Goal: Task Accomplishment & Management: Manage account settings

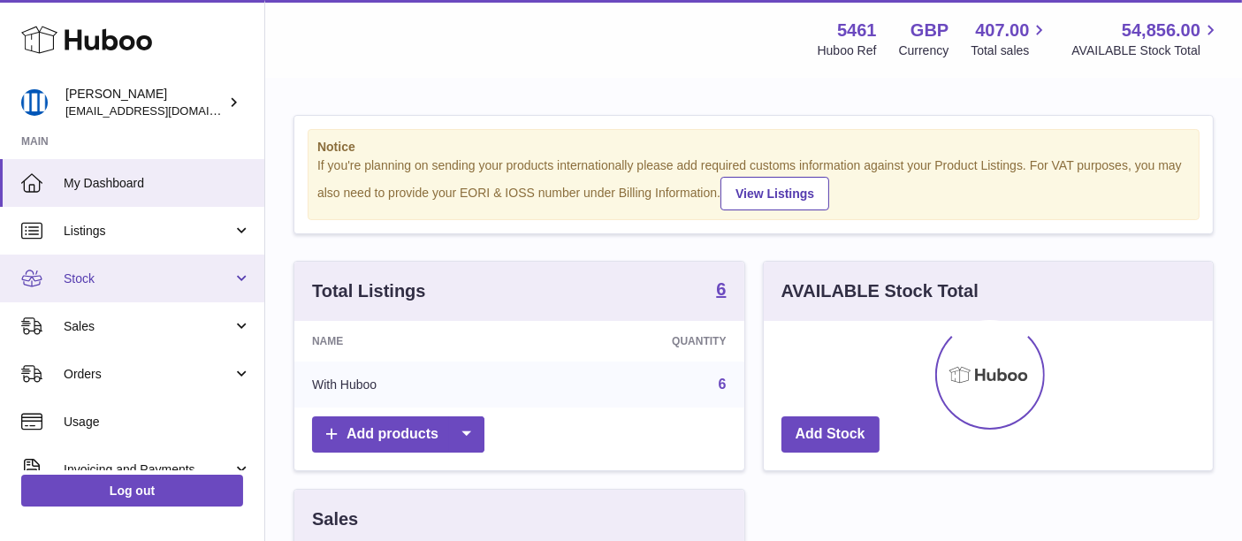
scroll to position [275, 457]
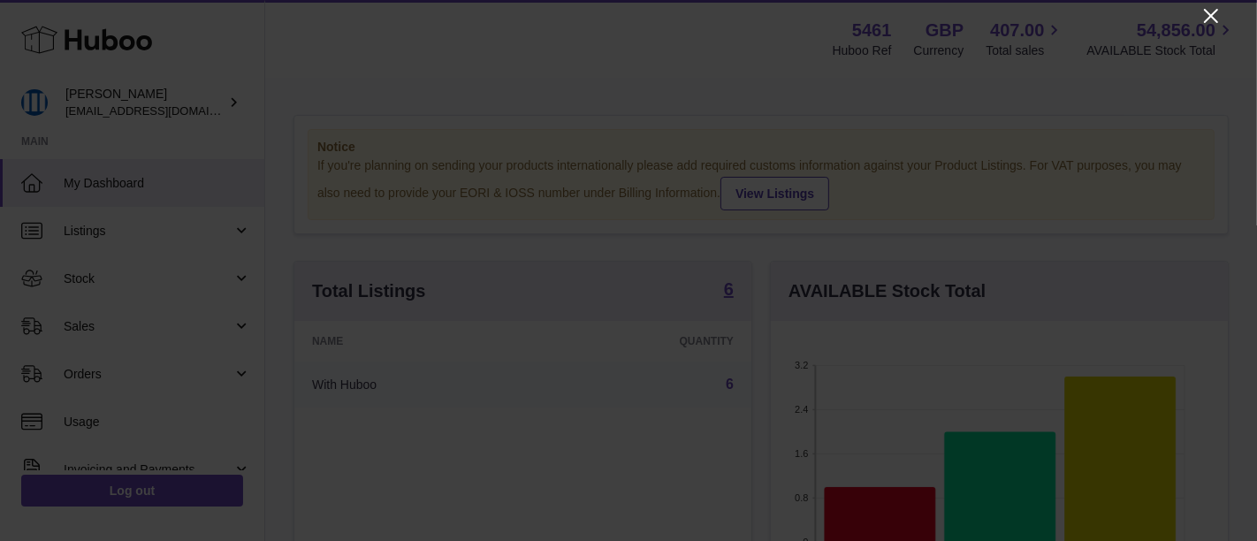
click at [1208, 16] on icon "Close" at bounding box center [1210, 15] width 21 height 21
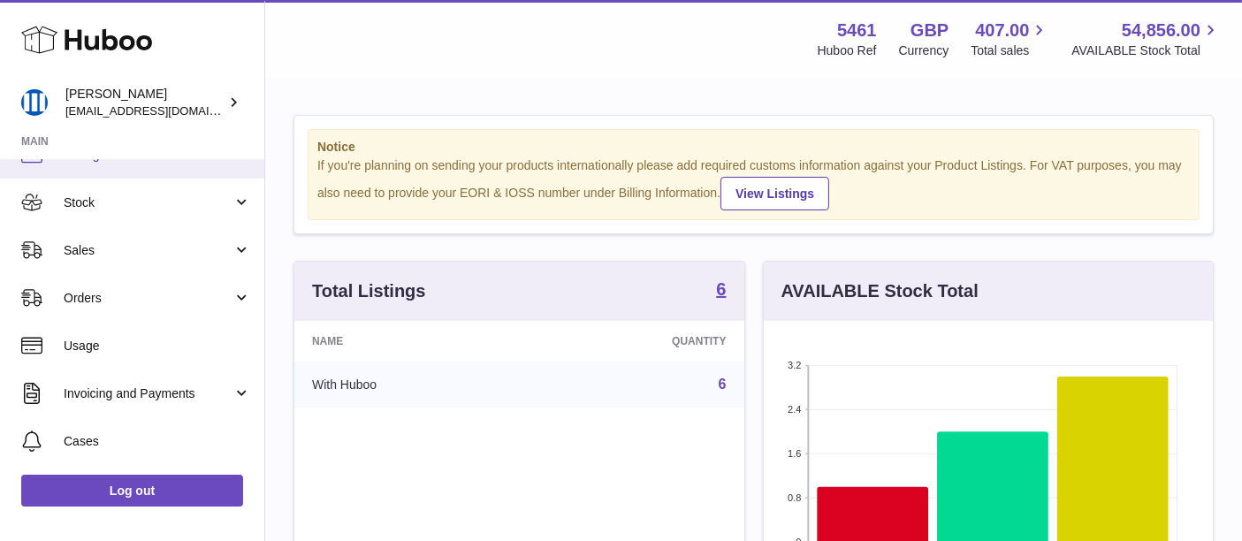
scroll to position [98, 0]
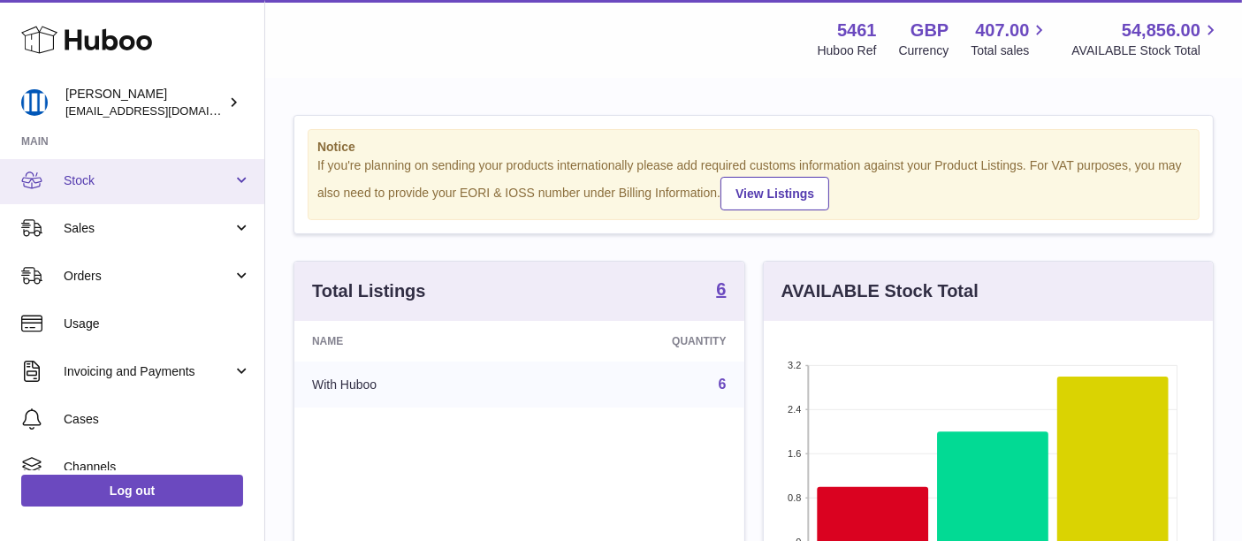
click at [206, 193] on link "Stock" at bounding box center [132, 180] width 264 height 48
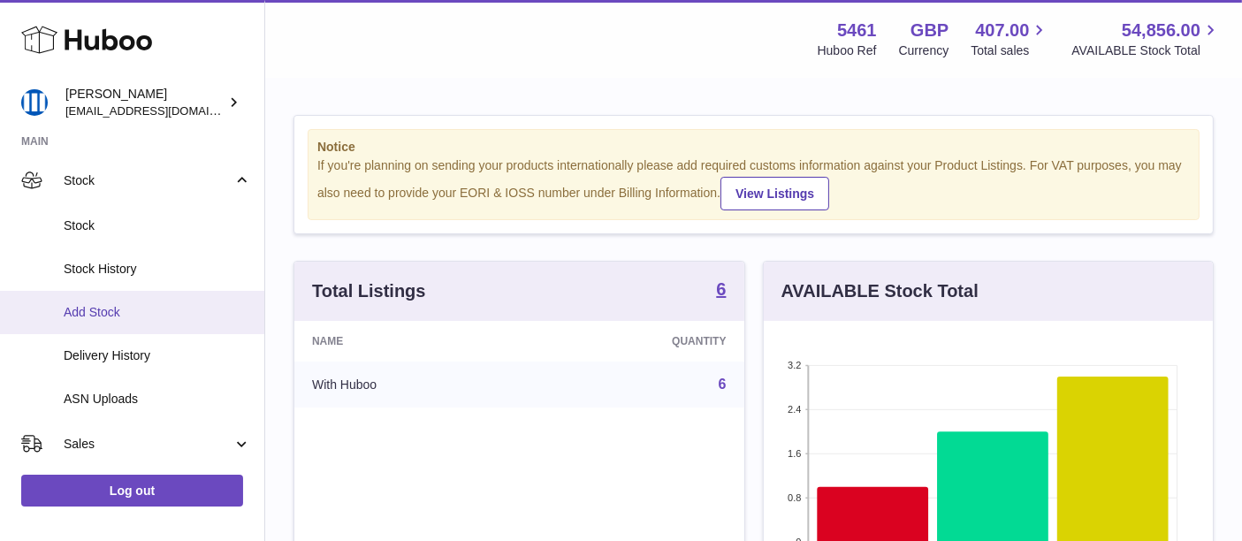
click at [183, 308] on span "Add Stock" at bounding box center [157, 312] width 187 height 17
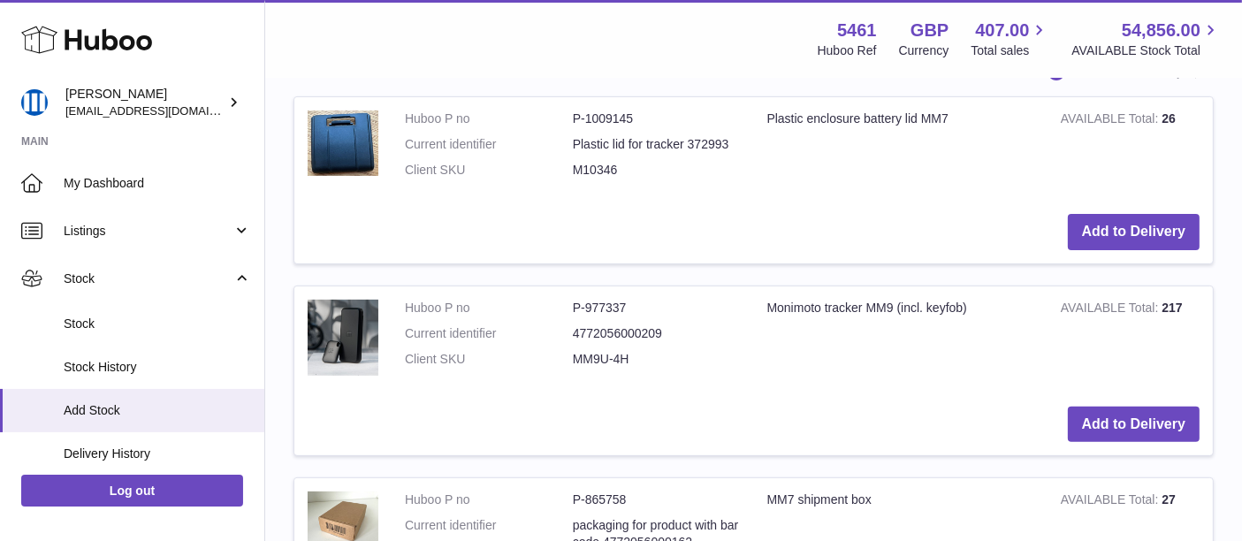
scroll to position [589, 0]
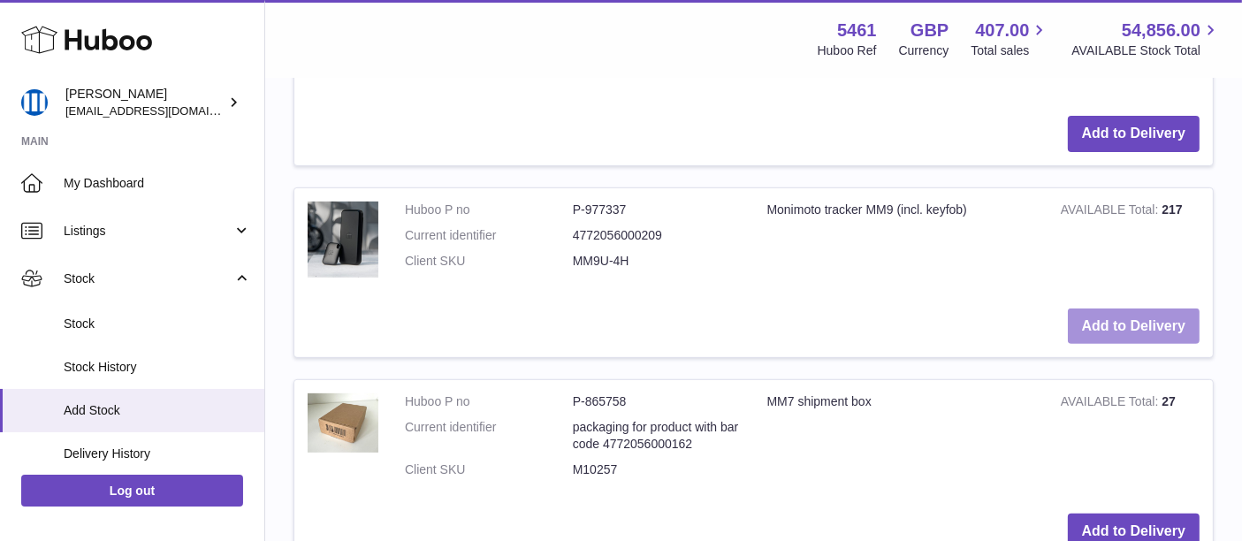
click at [1149, 331] on button "Add to Delivery" at bounding box center [1134, 326] width 132 height 36
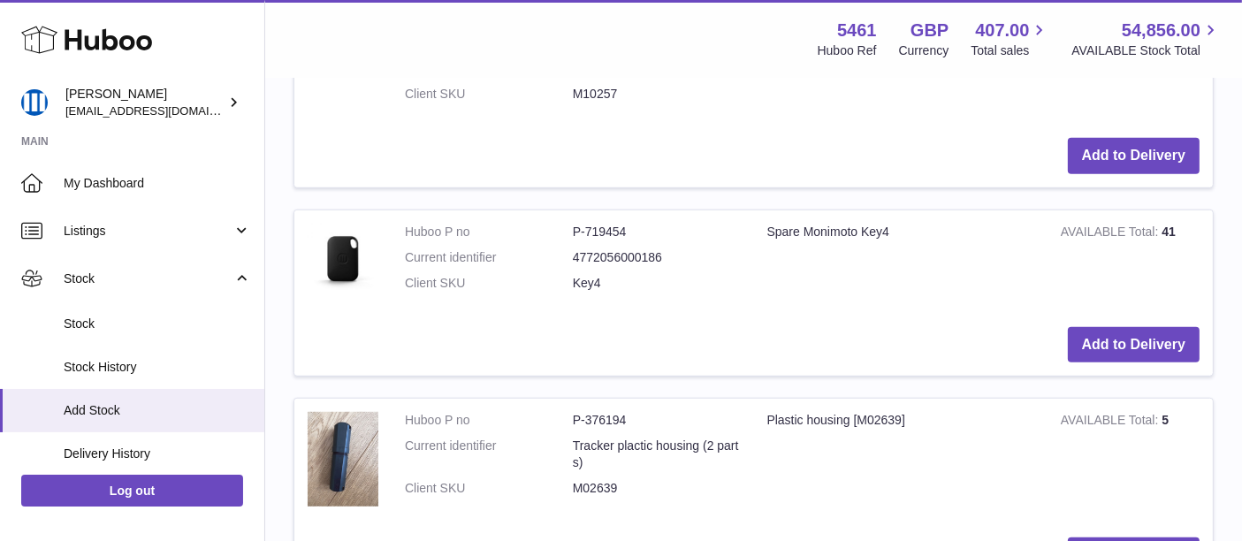
scroll to position [1203, 0]
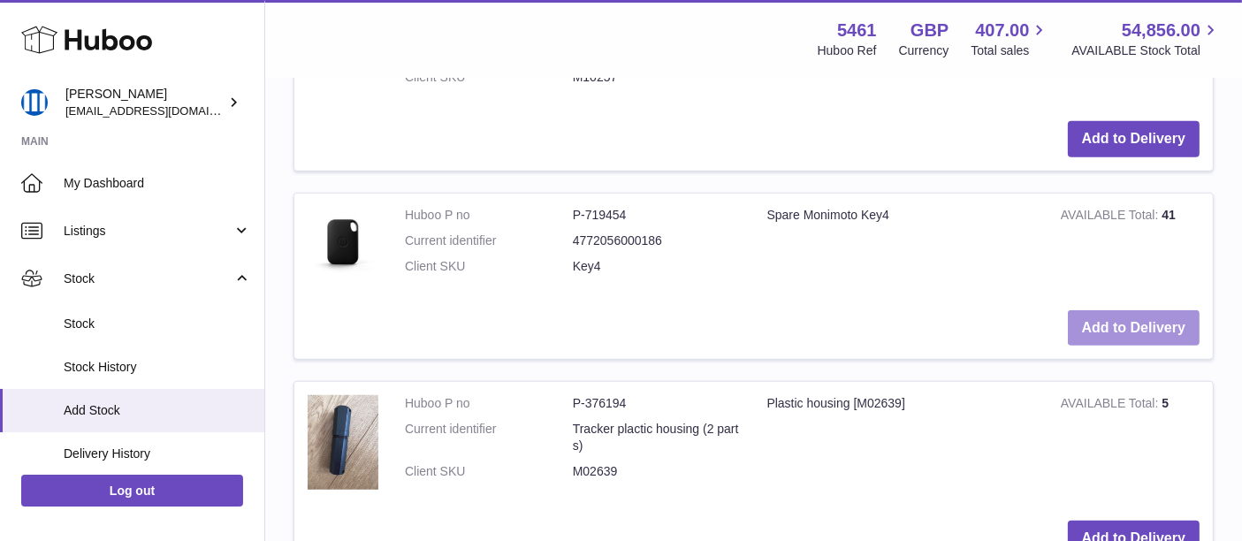
click at [1082, 325] on button "Add to Delivery" at bounding box center [1134, 328] width 132 height 36
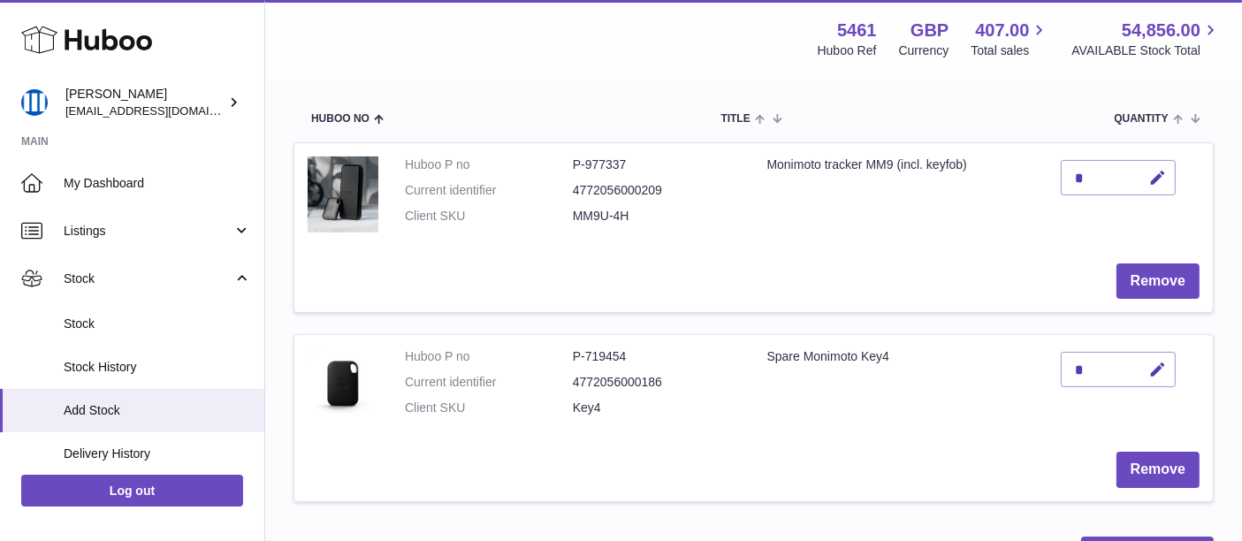
scroll to position [115, 0]
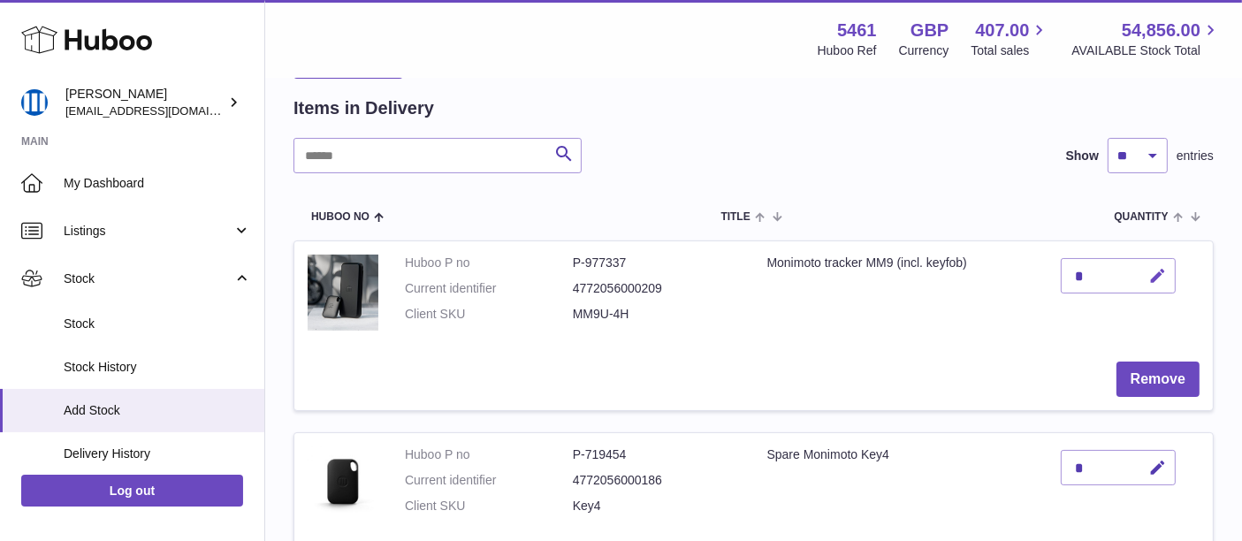
click at [1161, 274] on icon "button" at bounding box center [1157, 276] width 19 height 19
type input "***"
click at [1156, 278] on icon "submit" at bounding box center [1158, 276] width 16 height 16
click at [1154, 474] on icon "button" at bounding box center [1157, 468] width 19 height 19
type input "**"
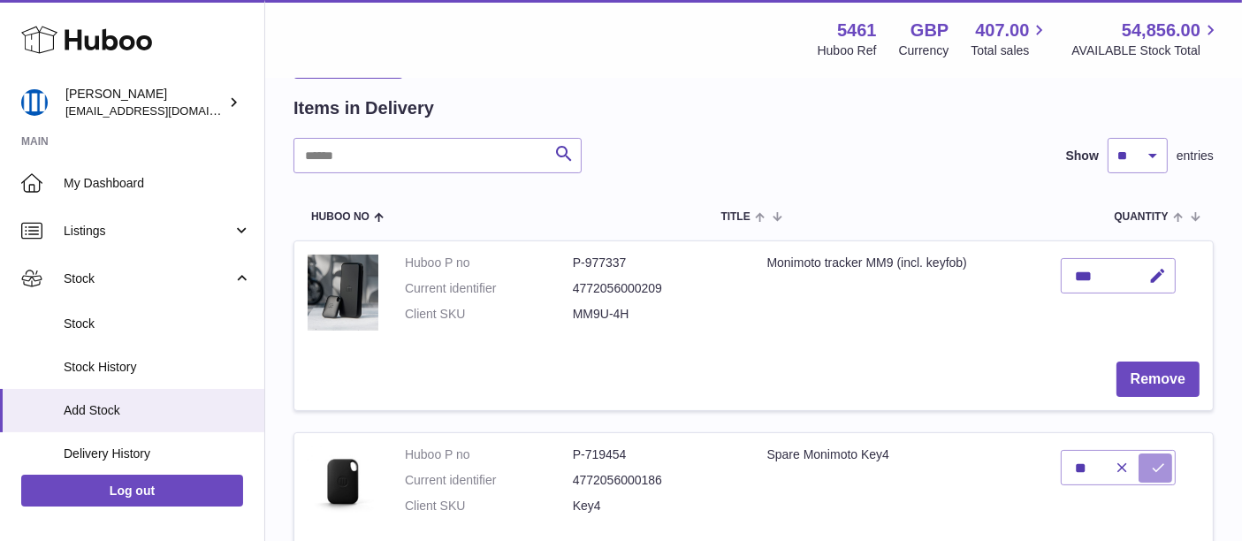
click at [1163, 460] on icon "submit" at bounding box center [1158, 468] width 16 height 16
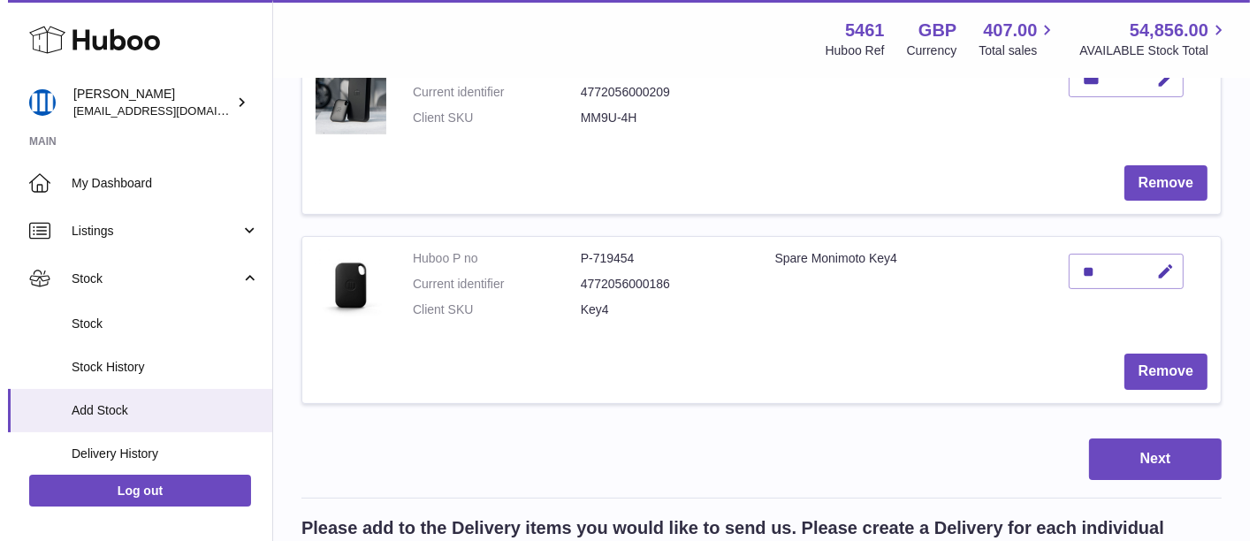
scroll to position [507, 0]
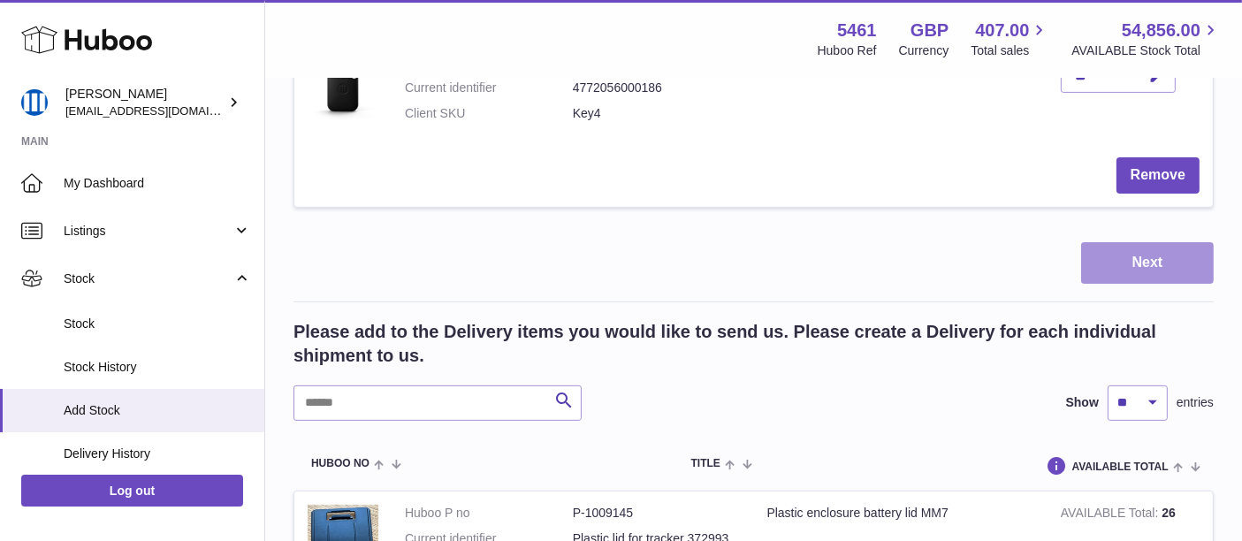
click at [1093, 260] on button "Next" at bounding box center [1147, 263] width 133 height 42
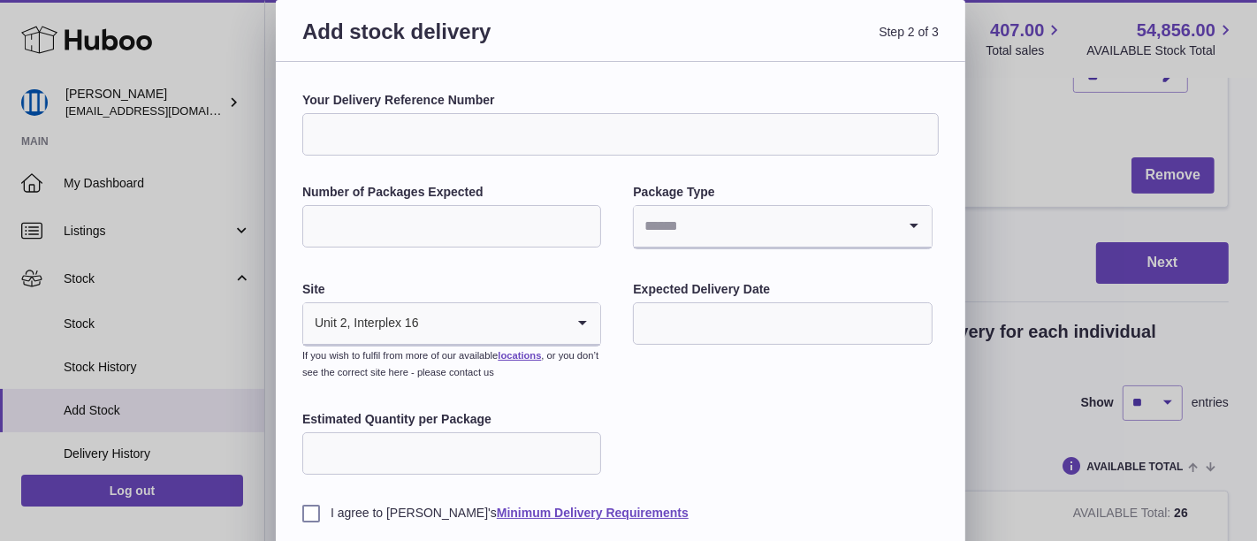
click at [475, 131] on input "Your Delivery Reference Number" at bounding box center [620, 134] width 636 height 42
paste input "********"
type input "********"
click at [445, 233] on input "Number of Packages Expected" at bounding box center [451, 226] width 299 height 42
type input "*"
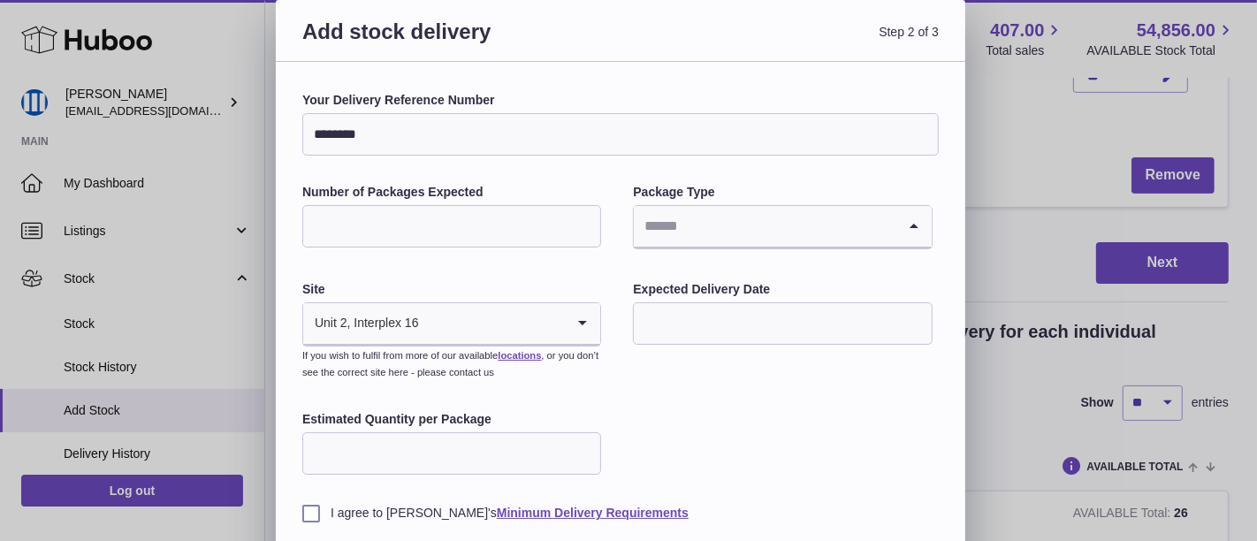
click at [667, 238] on input "Search for option" at bounding box center [765, 226] width 262 height 41
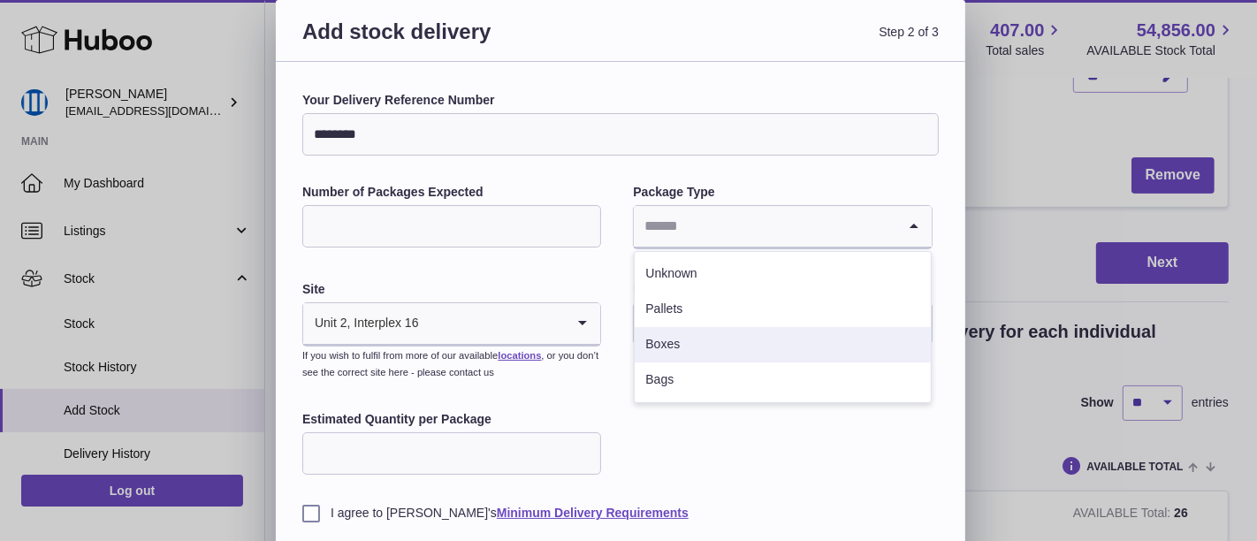
click at [696, 339] on li "Boxes" at bounding box center [782, 344] width 295 height 35
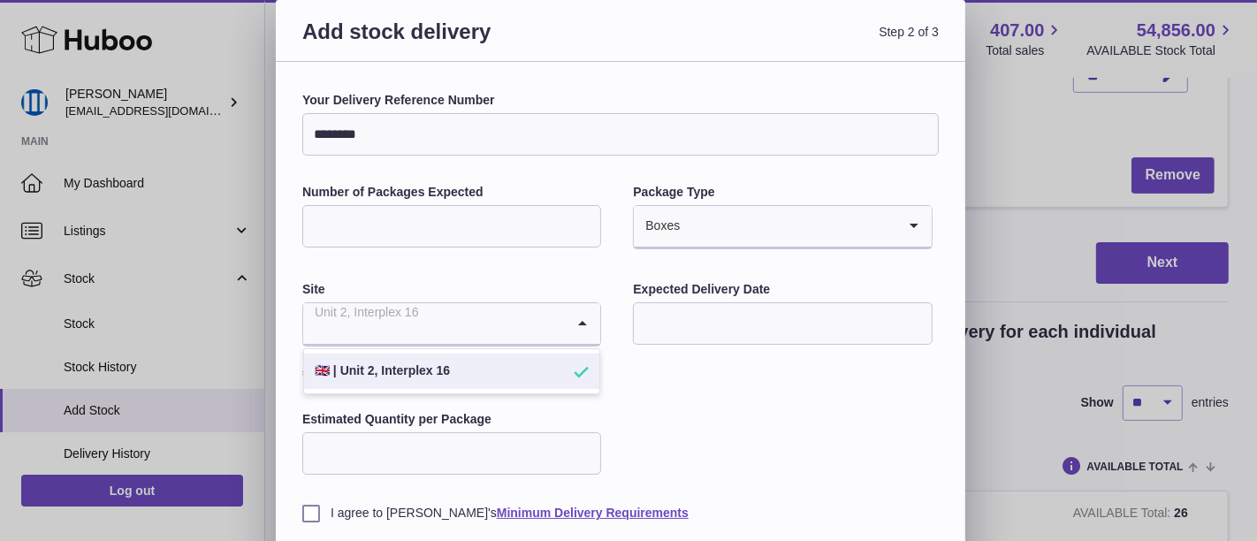
click at [593, 322] on icon "Search for option" at bounding box center [582, 323] width 35 height 41
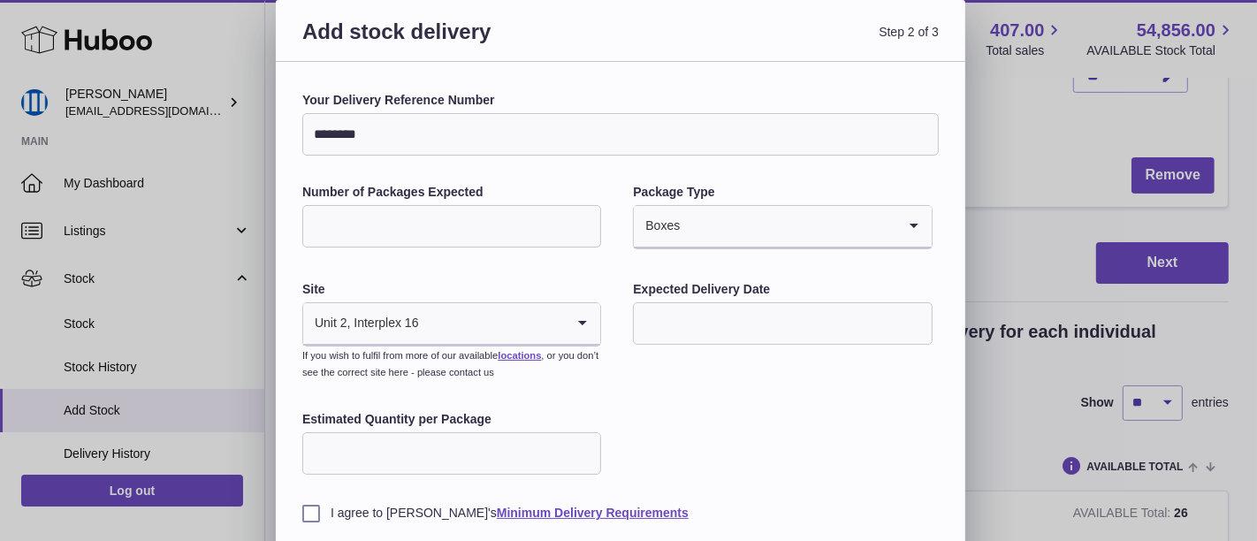
click at [597, 324] on icon "Search for option" at bounding box center [582, 323] width 35 height 41
click at [707, 325] on input "text" at bounding box center [782, 323] width 299 height 42
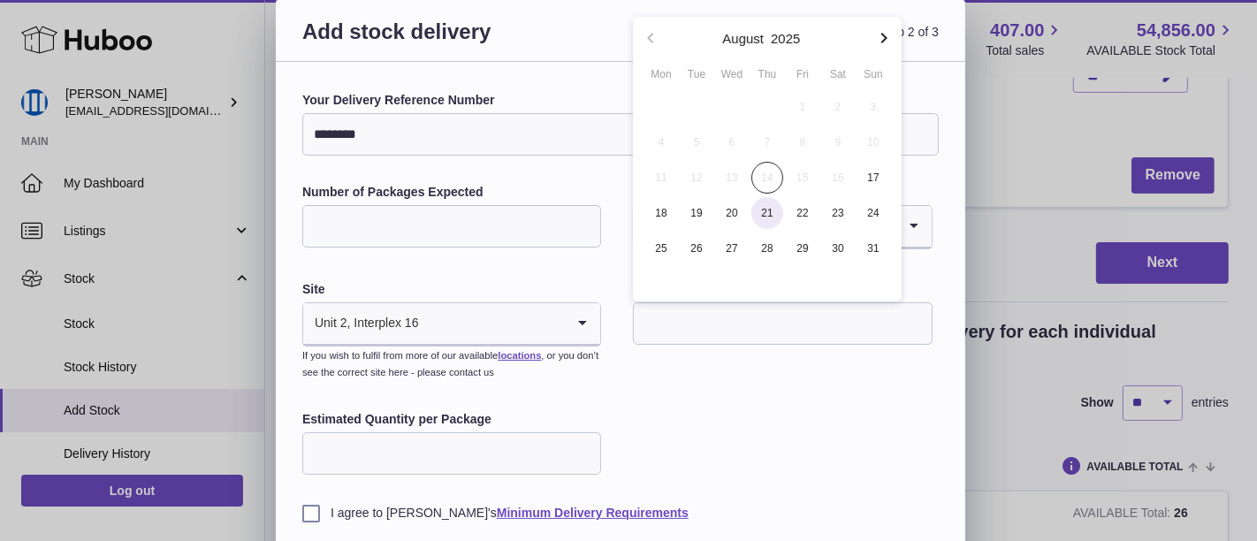
click at [764, 213] on span "21" at bounding box center [767, 213] width 32 height 32
type input "**********"
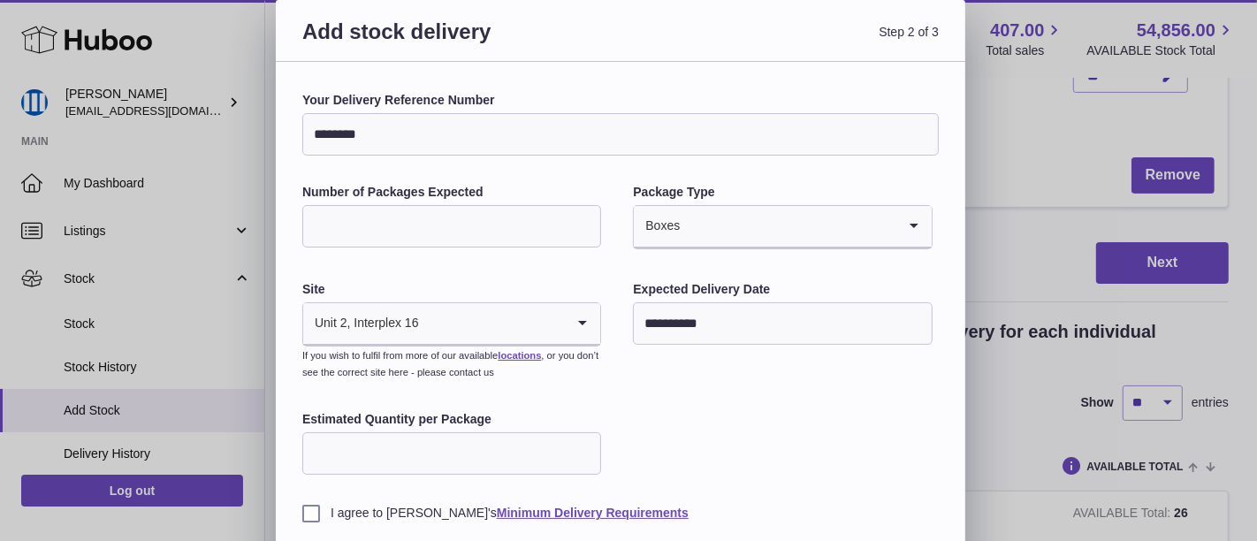
click at [537, 436] on input "Estimated Quantity per Package" at bounding box center [451, 453] width 299 height 42
type input "**"
click at [308, 512] on label "I agree to Huboo's Minimum Delivery Requirements" at bounding box center [620, 513] width 636 height 17
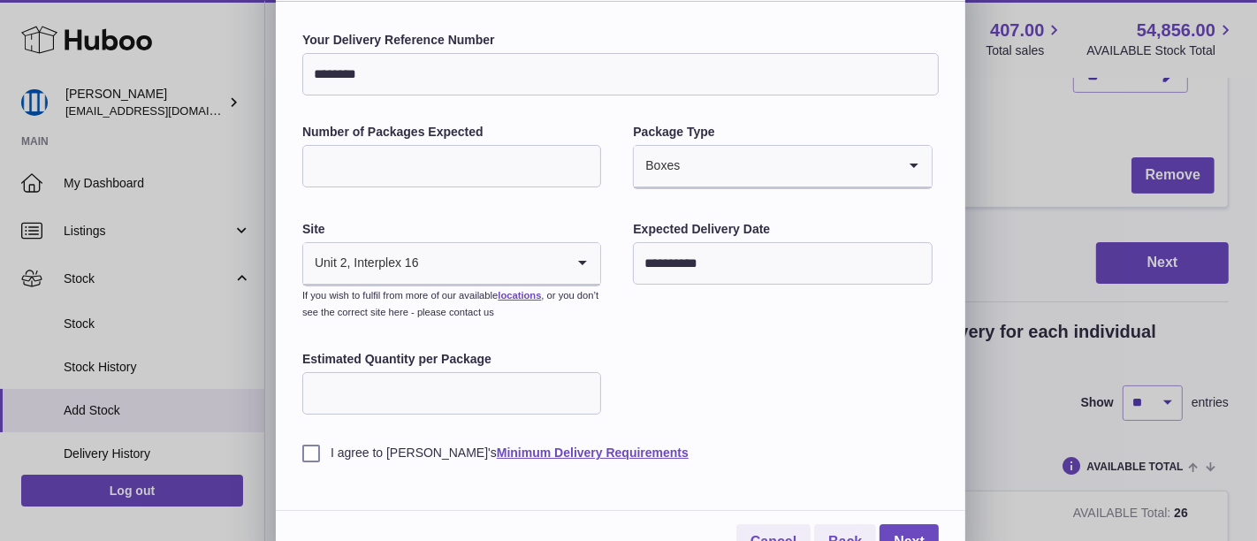
scroll to position [88, 0]
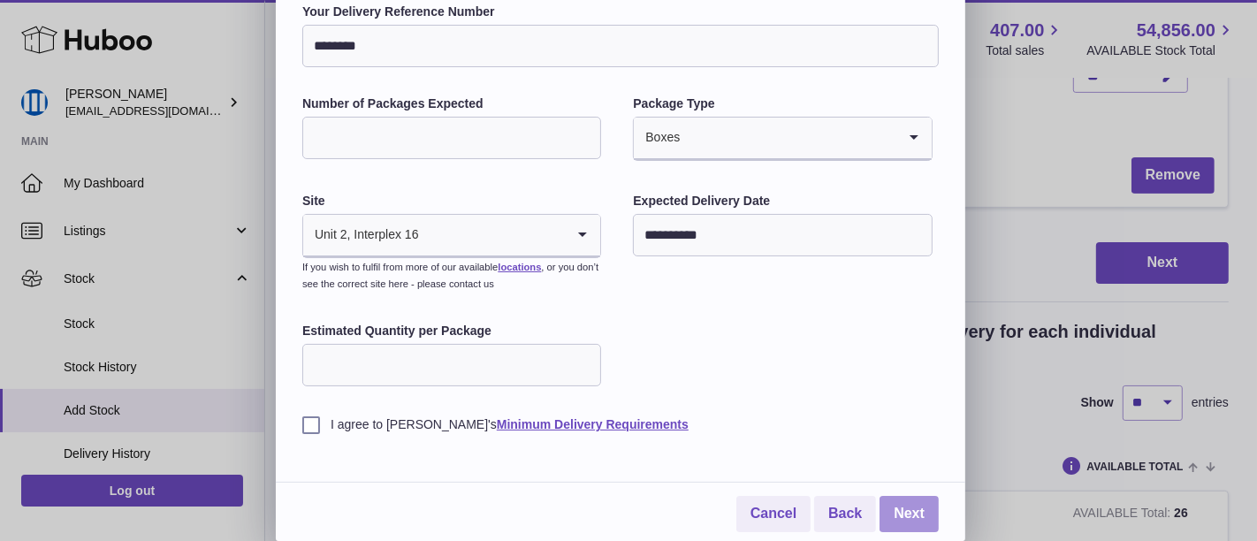
click at [917, 516] on link "Next" at bounding box center [908, 514] width 59 height 36
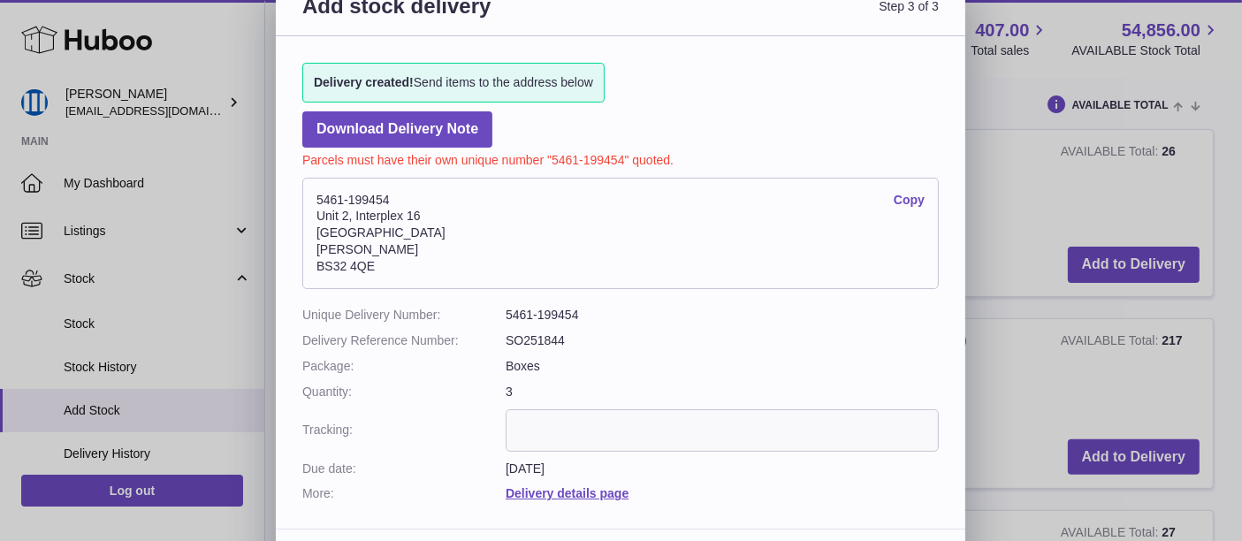
scroll to position [0, 0]
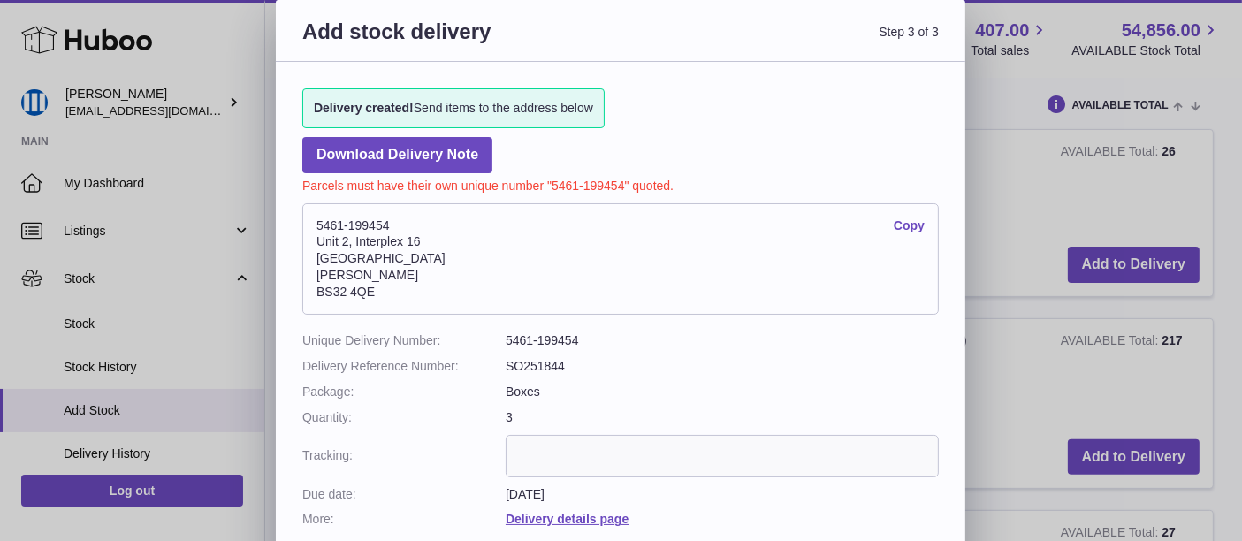
drag, startPoint x: 318, startPoint y: 246, endPoint x: 414, endPoint y: 297, distance: 108.4
click at [414, 297] on address "5461-199454 Copy Unit 2, Interplex 16 Ash Ridge Road Bradley Stoke BS32 4QE" at bounding box center [620, 258] width 636 height 111
click at [419, 266] on address "5461-199454 Copy Unit 2, Interplex 16 Ash Ridge Road Bradley Stoke BS32 4QE" at bounding box center [620, 258] width 636 height 111
drag, startPoint x: 318, startPoint y: 239, endPoint x: 435, endPoint y: 238, distance: 116.7
click at [435, 238] on address "5461-199454 Copy Unit 2, Interplex 16 Ash Ridge Road Bradley Stoke BS32 4QE" at bounding box center [620, 258] width 636 height 111
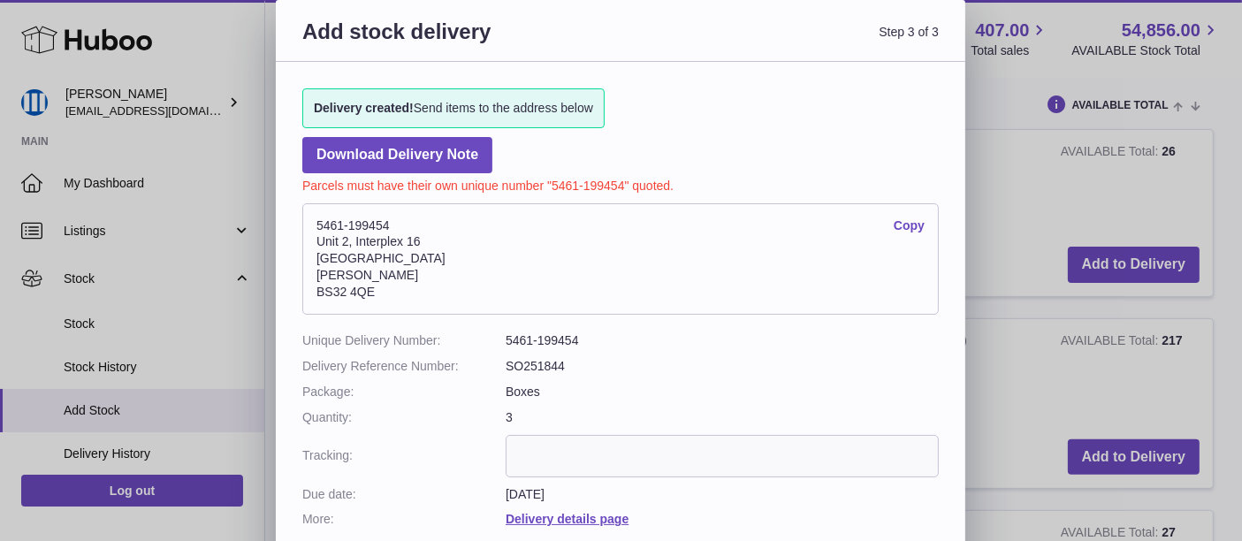
copy address "Unit 2, Interplex 16"
click at [337, 244] on address "5461-199454 Copy Unit 2, Interplex 16 Ash Ridge Road Bradley Stoke BS32 4QE" at bounding box center [620, 258] width 636 height 111
drag, startPoint x: 320, startPoint y: 240, endPoint x: 427, endPoint y: 244, distance: 107.0
click at [427, 244] on address "5461-199454 Copy Unit 2, Interplex 16 Ash Ridge Road Bradley Stoke BS32 4QE" at bounding box center [620, 258] width 636 height 111
copy address "Unit 2, Interplex 16"
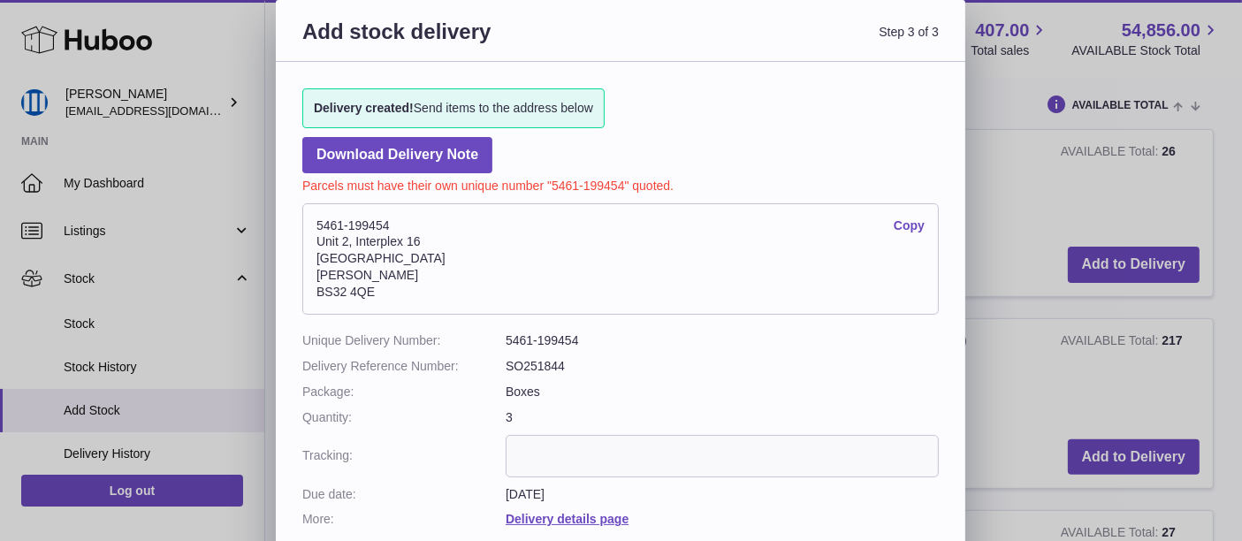
drag, startPoint x: 319, startPoint y: 254, endPoint x: 409, endPoint y: 256, distance: 90.2
click at [409, 256] on address "5461-199454 Copy Unit 2, Interplex 16 Ash Ridge Road Bradley Stoke BS32 4QE" at bounding box center [620, 258] width 636 height 111
copy address "Ash Ridge Road"
drag, startPoint x: 316, startPoint y: 271, endPoint x: 392, endPoint y: 275, distance: 75.2
click at [392, 275] on address "5461-199454 Copy Unit 2, Interplex 16 Ash Ridge Road Bradley Stoke BS32 4QE" at bounding box center [620, 258] width 636 height 111
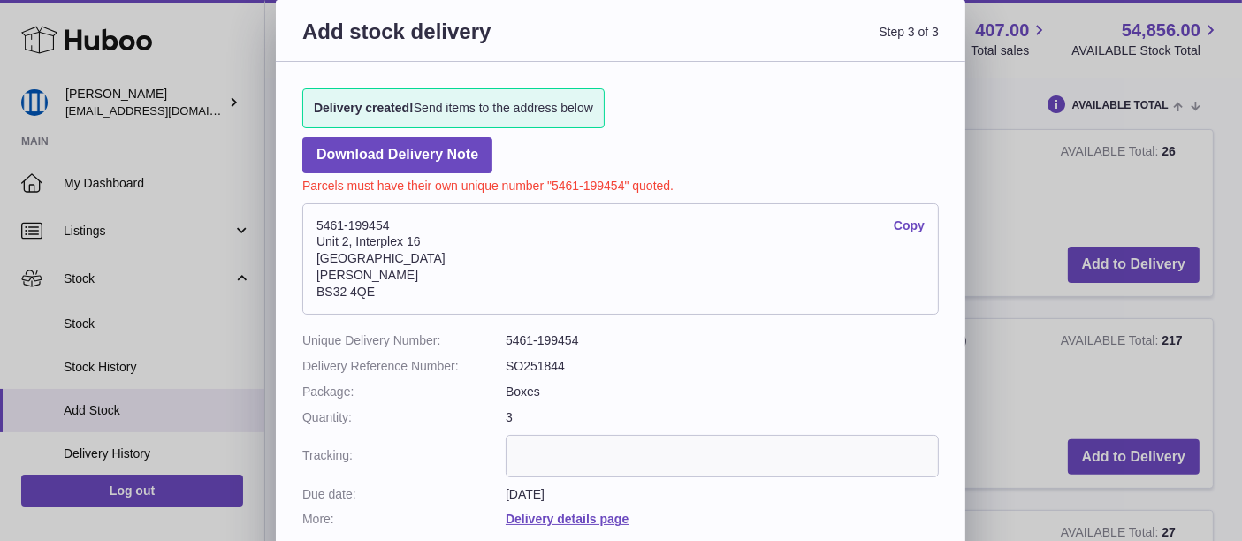
copy address "Bradley Stoke"
drag, startPoint x: 316, startPoint y: 289, endPoint x: 382, endPoint y: 300, distance: 66.3
click at [382, 300] on address "5461-199454 Copy Unit 2, Interplex 16 Ash Ridge Road Bradley Stoke BS32 4QE" at bounding box center [620, 258] width 636 height 111
copy address "BS32 4QE"
click at [536, 271] on address "5461-199454 Copy Unit 2, Interplex 16 Ash Ridge Road Bradley Stoke BS32 4QE" at bounding box center [620, 258] width 636 height 111
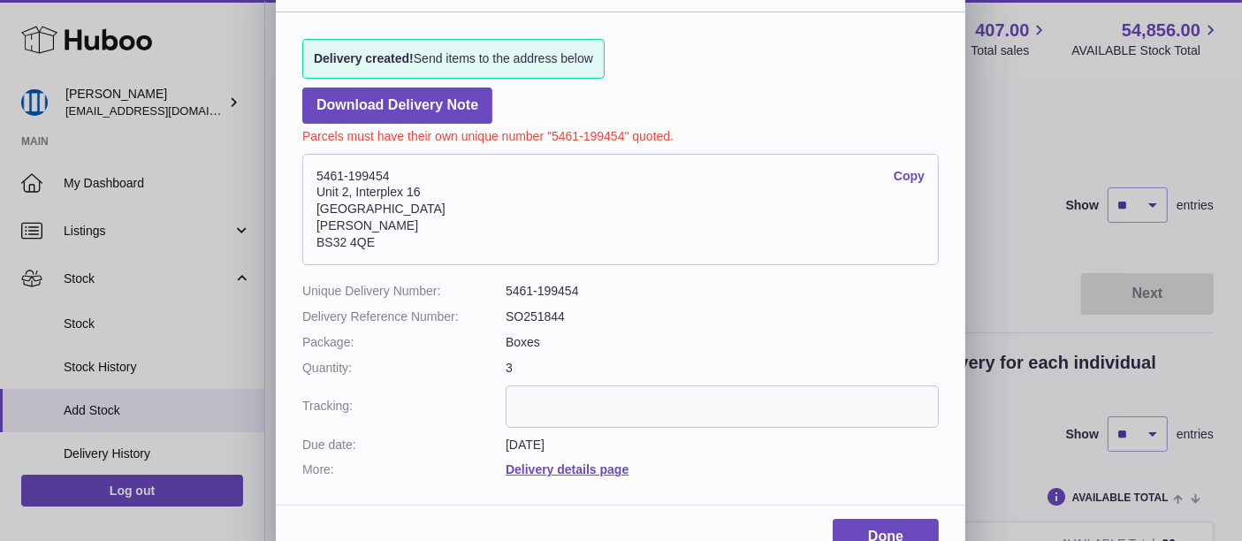
scroll to position [77, 0]
